Goal: Task Accomplishment & Management: Complete application form

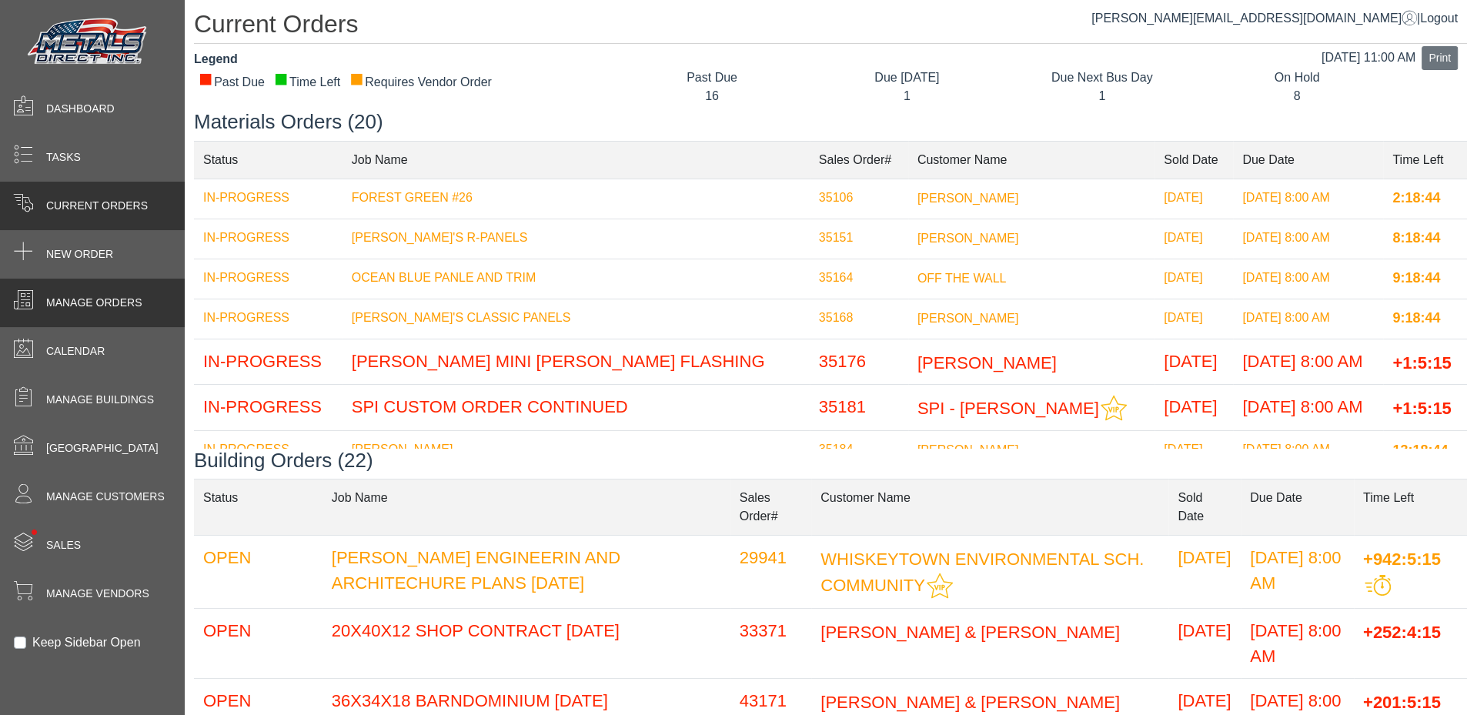
scroll to position [533, 0]
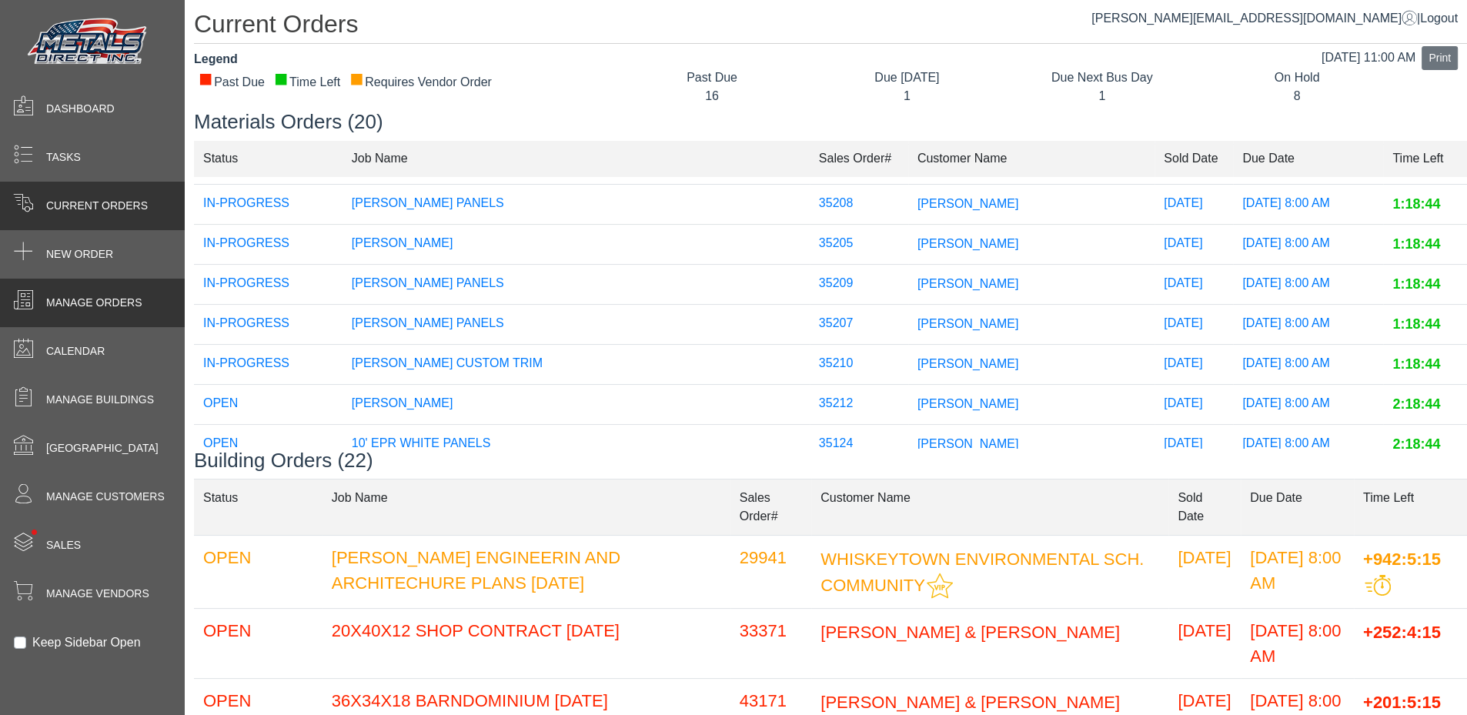
drag, startPoint x: 0, startPoint y: 0, endPoint x: 99, endPoint y: 316, distance: 331.6
click at [104, 315] on div "Manage Orders" at bounding box center [92, 303] width 185 height 49
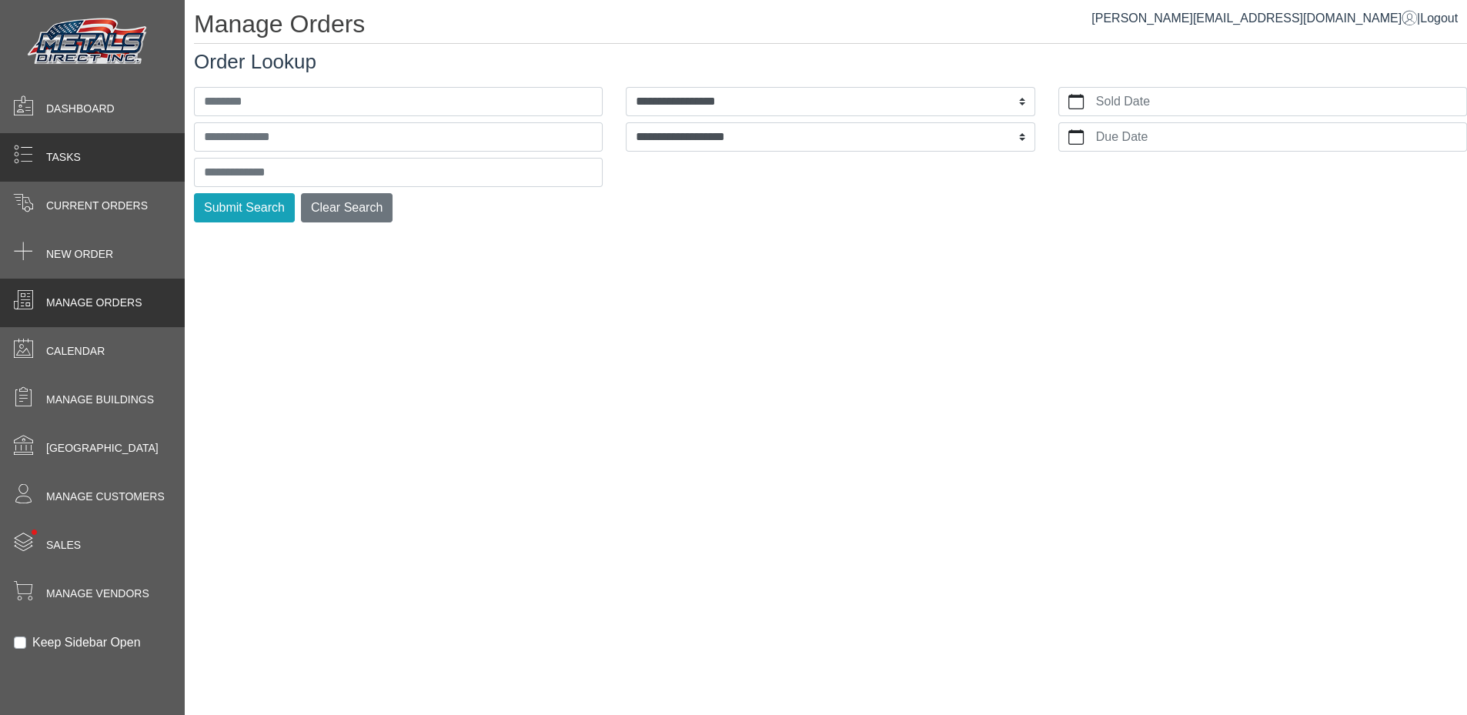
click at [52, 156] on span "Tasks" at bounding box center [63, 157] width 35 height 16
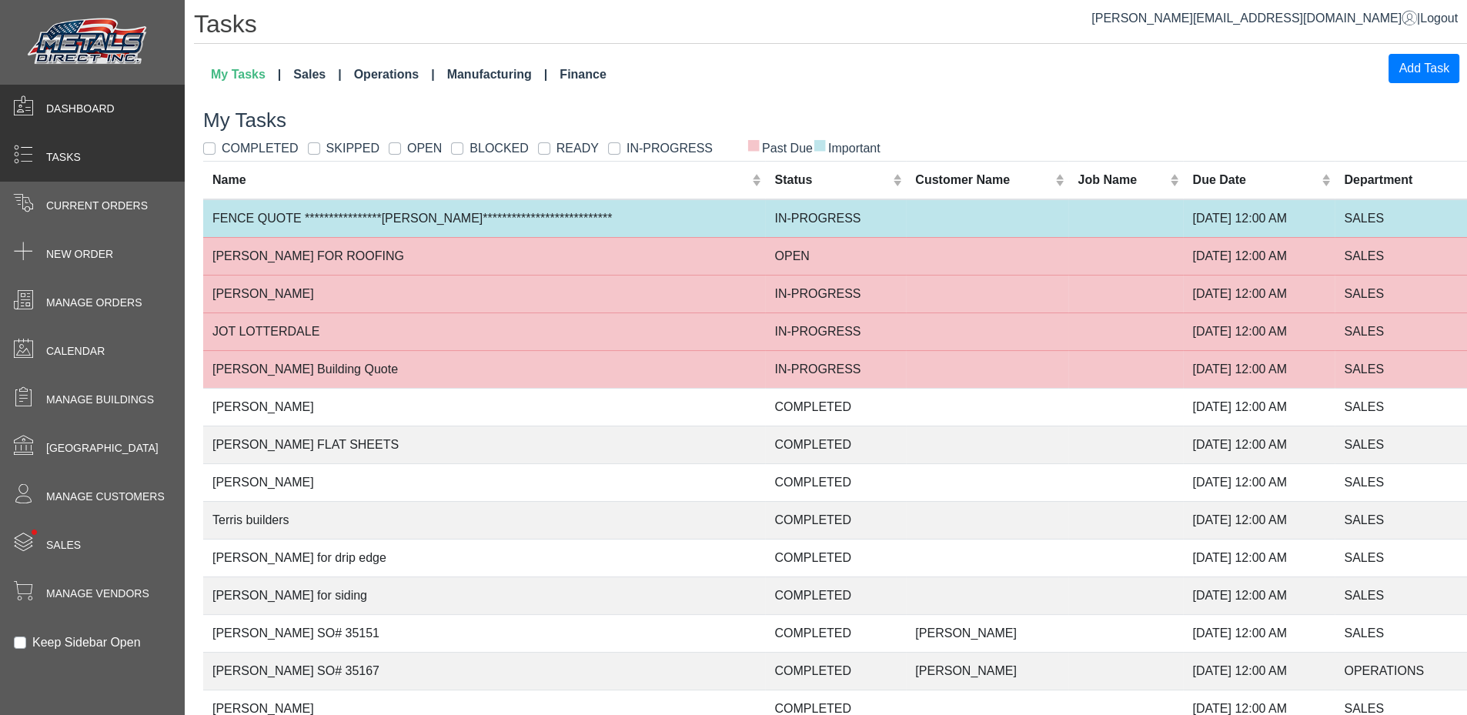
click at [108, 125] on div "Dashboard" at bounding box center [92, 109] width 185 height 49
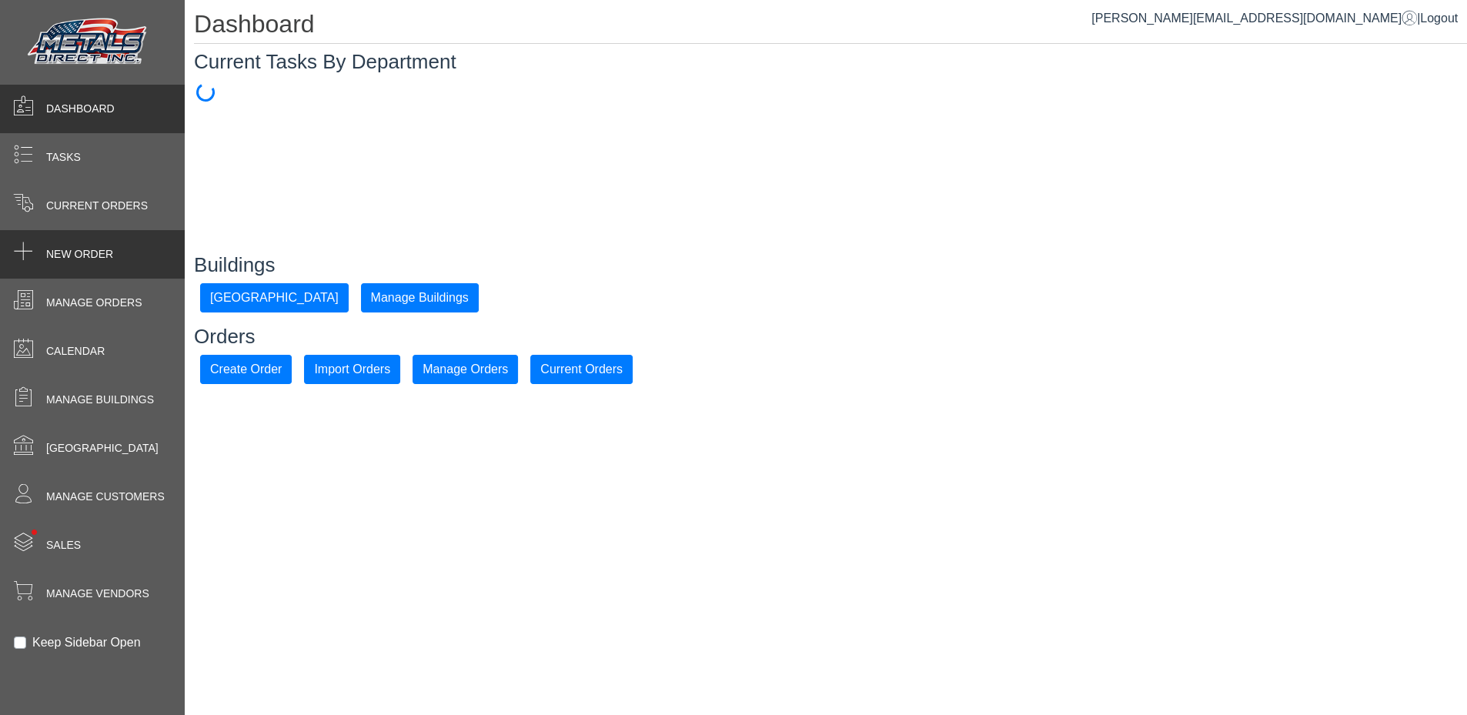
click at [95, 257] on span "New Order" at bounding box center [79, 254] width 67 height 16
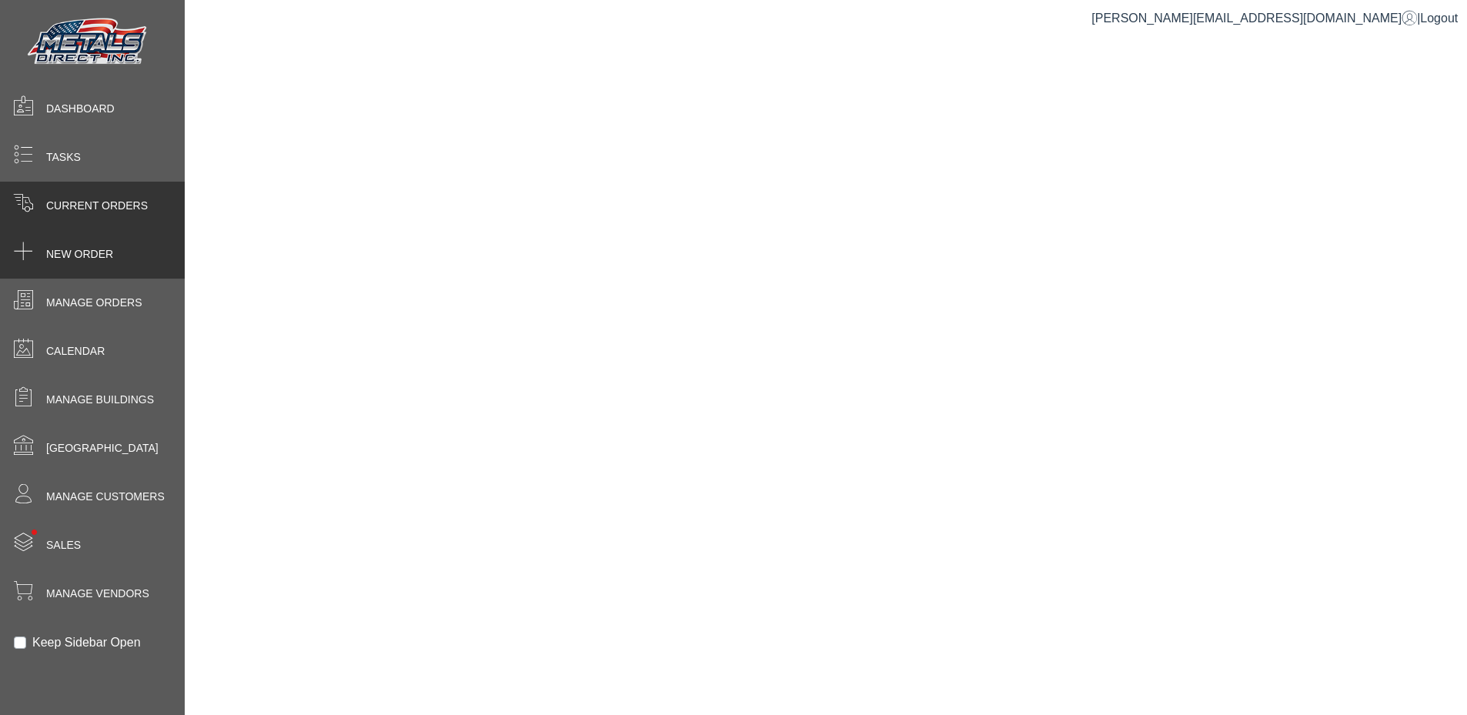
select select "*********"
select select "******"
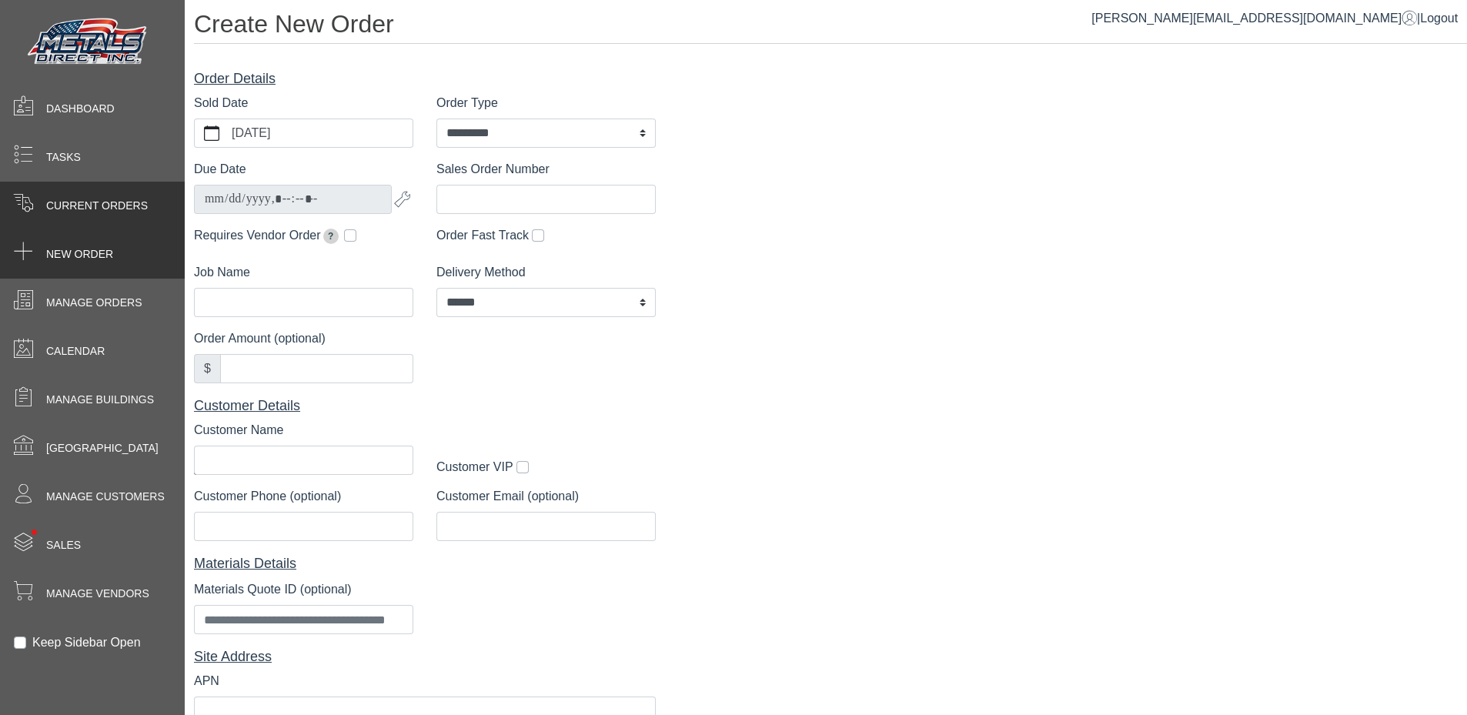
drag, startPoint x: 76, startPoint y: 202, endPoint x: 96, endPoint y: 206, distance: 20.4
click at [77, 202] on span "Current Orders" at bounding box center [97, 206] width 102 height 16
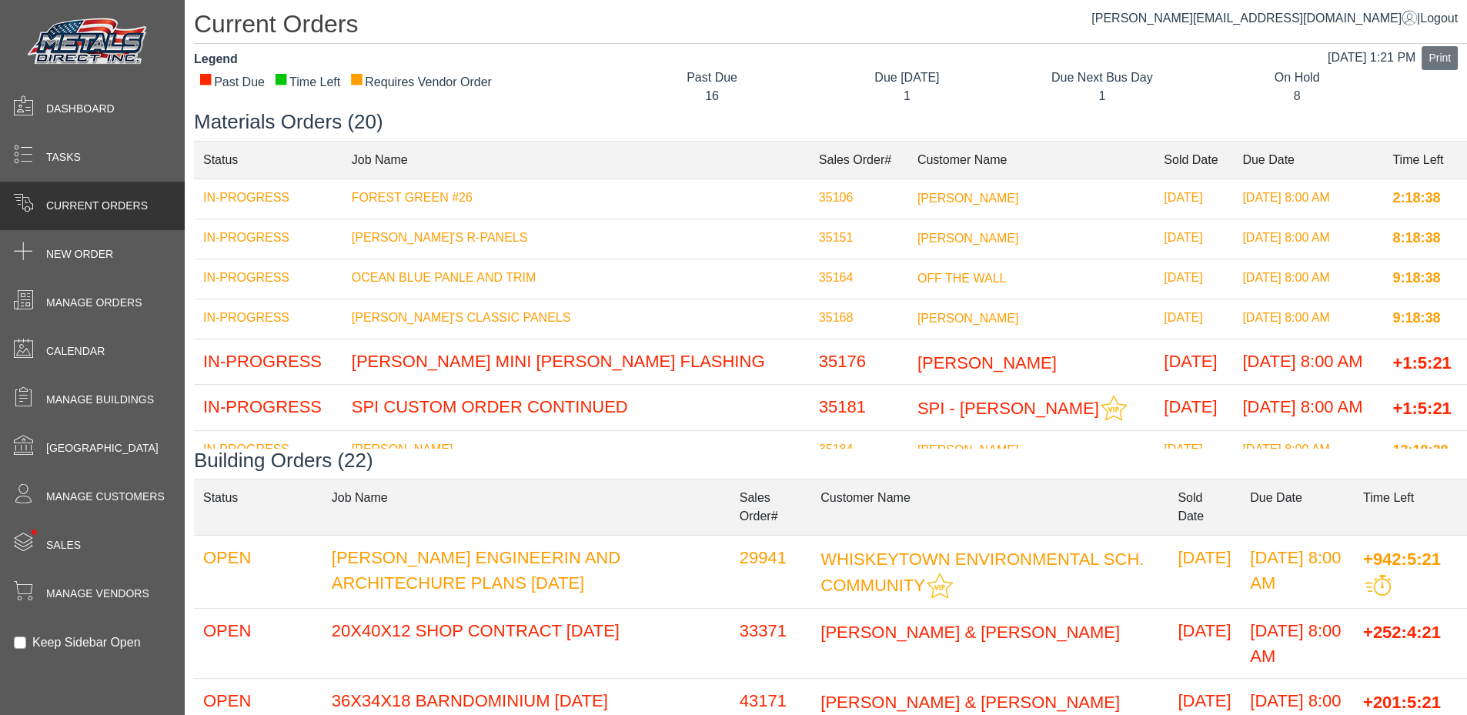
click at [557, 75] on div "Legend ■ Past Due ■ Time Left ■ Requires Vendor Order" at bounding box center [398, 80] width 432 height 60
click at [438, 313] on td "[PERSON_NAME]'S CLASSIC PANELS" at bounding box center [576, 319] width 467 height 40
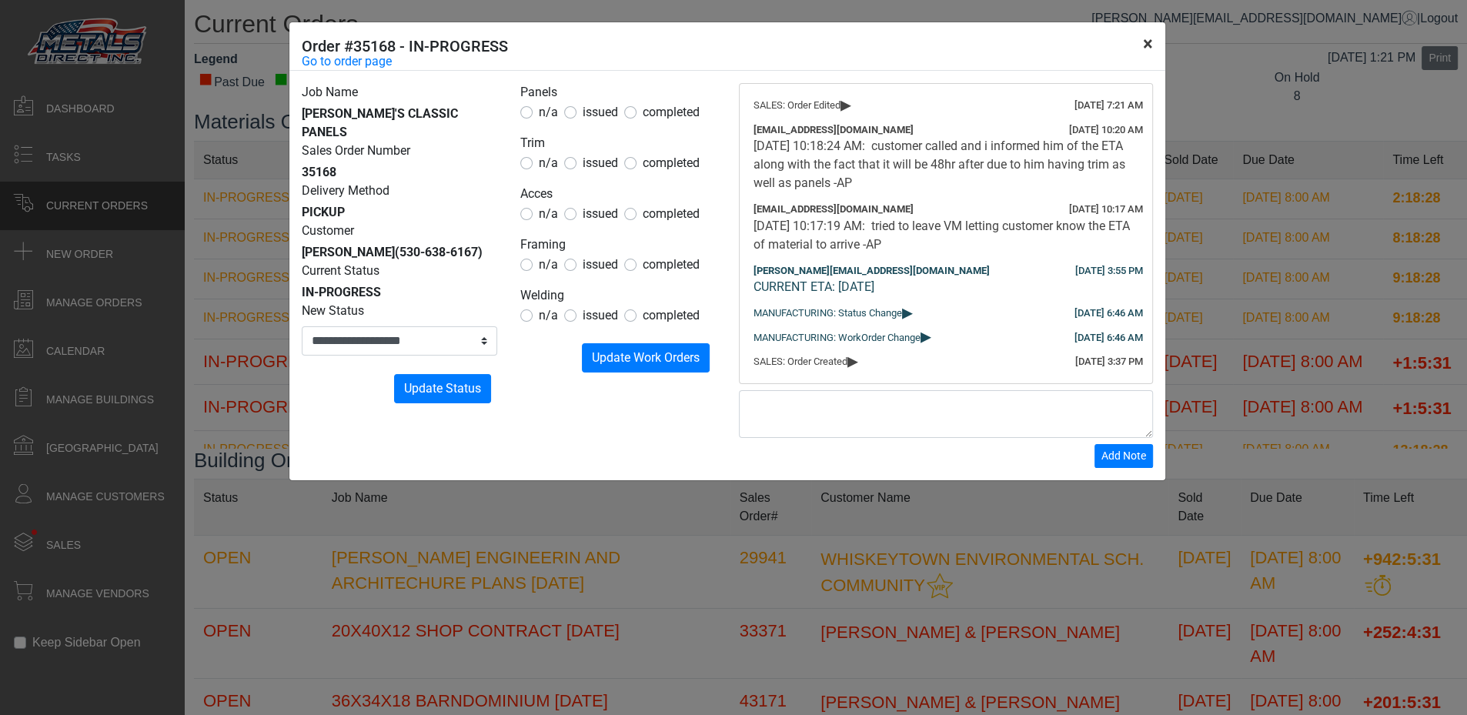
click at [1141, 44] on button "×" at bounding box center [1148, 43] width 35 height 43
